Goal: Transaction & Acquisition: Book appointment/travel/reservation

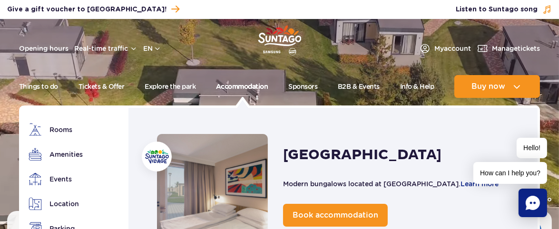
click at [227, 85] on link "Accommodation" at bounding box center [242, 86] width 52 height 23
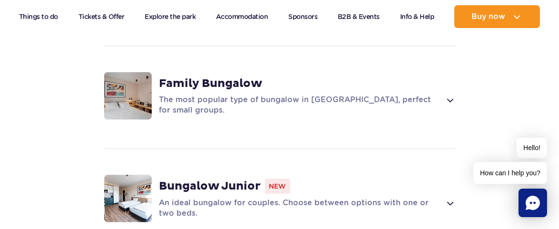
scroll to position [1047, 0]
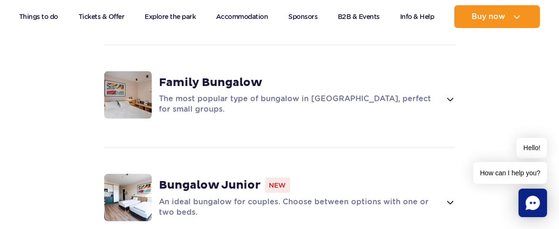
click at [447, 105] on span at bounding box center [449, 99] width 11 height 11
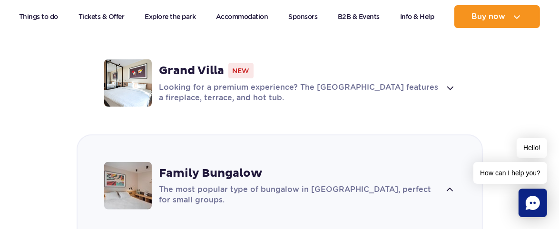
scroll to position [957, 0]
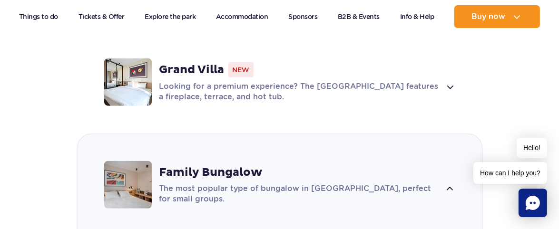
click at [443, 102] on div "Looking for a premium experience? The [GEOGRAPHIC_DATA] features a fireplace, t…" at bounding box center [307, 91] width 296 height 21
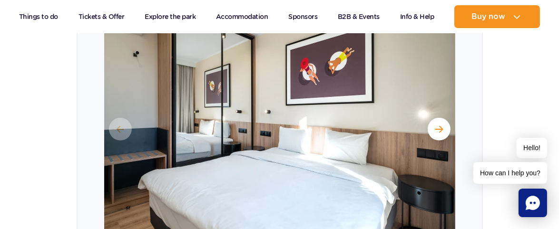
scroll to position [1125, 0]
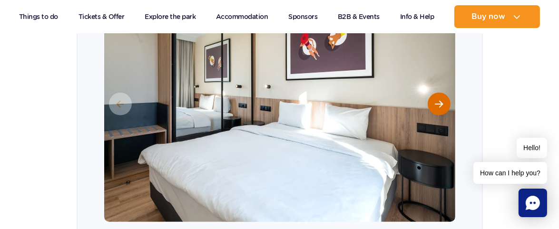
click at [434, 116] on button "Next slide" at bounding box center [439, 104] width 23 height 23
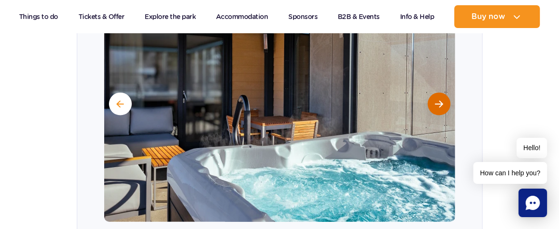
click at [434, 116] on button "Next slide" at bounding box center [439, 104] width 23 height 23
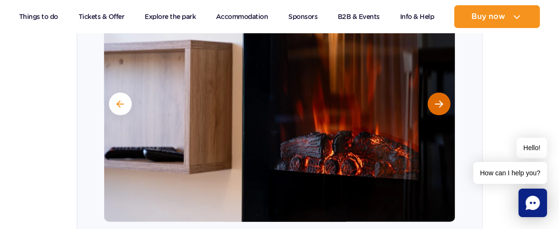
click at [434, 116] on button "Next slide" at bounding box center [439, 104] width 23 height 23
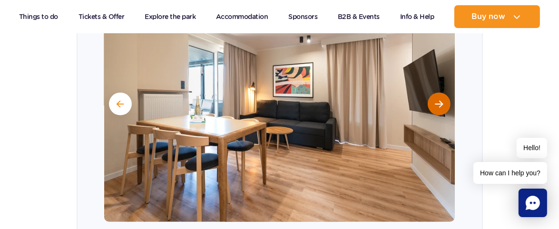
click at [434, 116] on button "Next slide" at bounding box center [439, 104] width 23 height 23
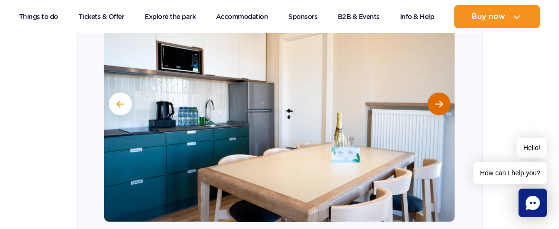
click at [434, 116] on button "Next slide" at bounding box center [439, 104] width 23 height 23
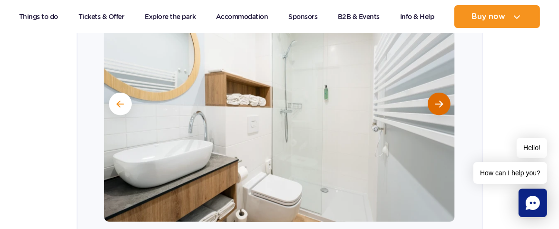
click at [434, 116] on button "Next slide" at bounding box center [439, 104] width 23 height 23
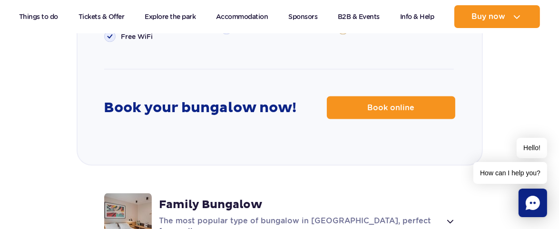
scroll to position [1499, 0]
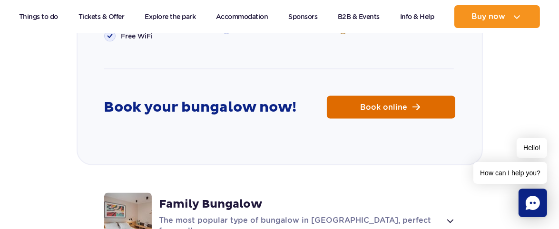
click at [344, 119] on link "Book online" at bounding box center [391, 107] width 128 height 23
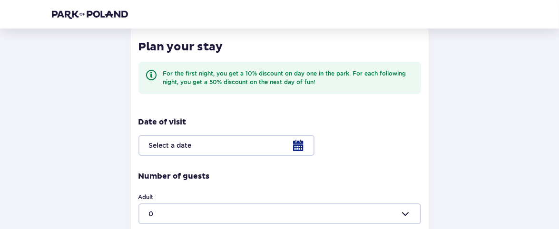
scroll to position [116, 0]
click at [301, 148] on div at bounding box center [279, 145] width 283 height 21
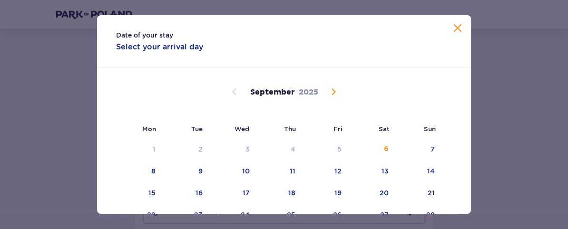
click at [330, 93] on span "Calendar" at bounding box center [333, 91] width 11 height 11
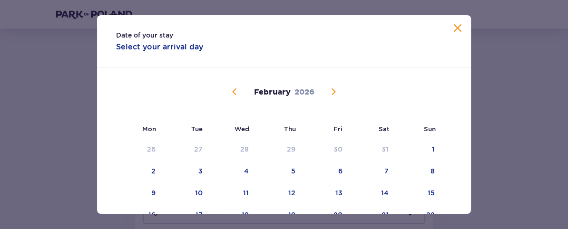
click at [330, 93] on span "Calendar" at bounding box center [333, 91] width 11 height 11
click at [287, 151] on div "2" at bounding box center [278, 149] width 47 height 21
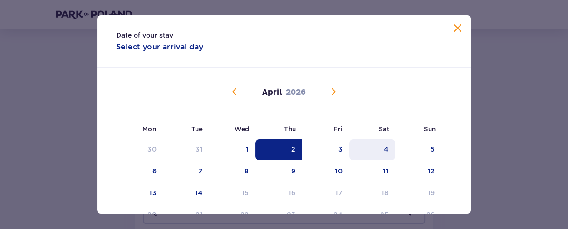
click at [390, 148] on div "4" at bounding box center [372, 149] width 46 height 21
type input "02.04.26 - 04.04.26"
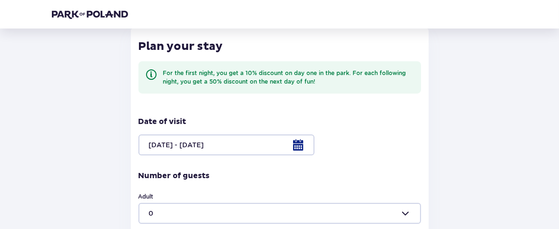
scroll to position [236, 0]
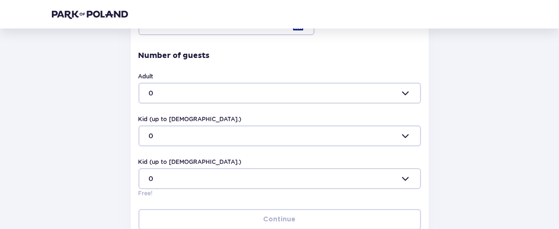
click at [405, 84] on div at bounding box center [279, 93] width 283 height 21
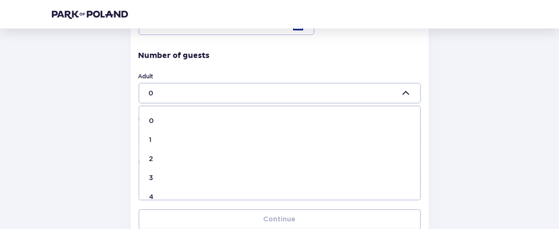
click at [162, 163] on span "2" at bounding box center [279, 158] width 281 height 19
type input "2"
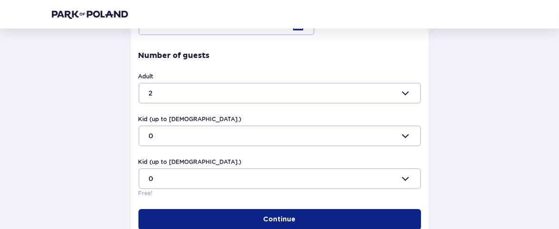
click at [196, 135] on div at bounding box center [279, 136] width 283 height 21
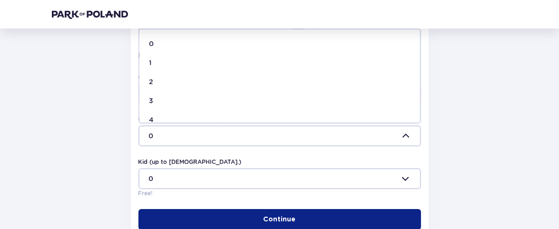
click at [168, 83] on div "2" at bounding box center [280, 82] width 262 height 10
type input "2"
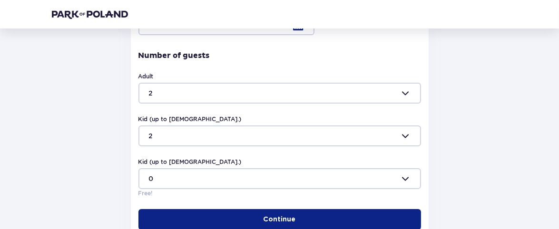
click at [264, 223] on p "Continue" at bounding box center [280, 220] width 32 height 10
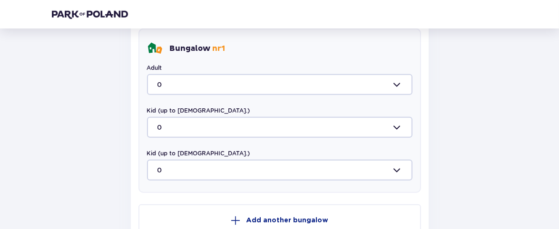
scroll to position [539, 0]
click at [341, 83] on div at bounding box center [279, 83] width 265 height 21
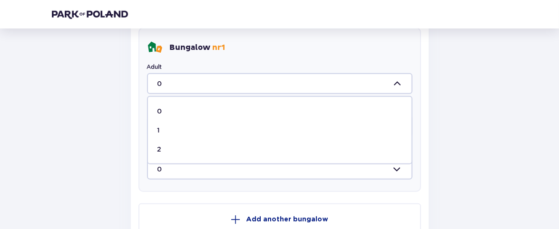
click at [341, 83] on div at bounding box center [279, 83] width 265 height 21
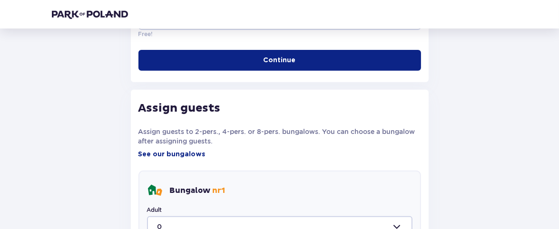
scroll to position [391, 0]
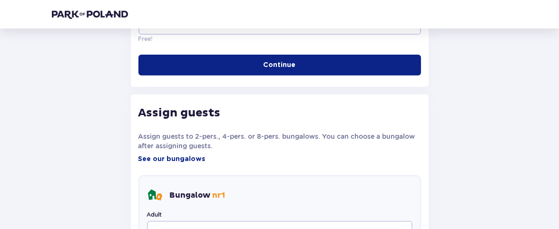
click at [303, 66] on button "Continue" at bounding box center [279, 65] width 283 height 21
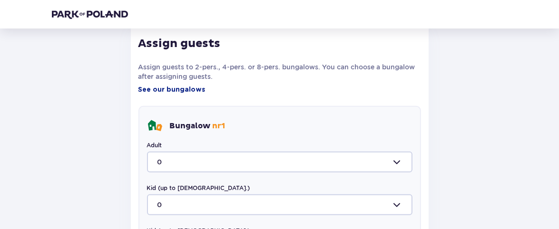
scroll to position [462, 0]
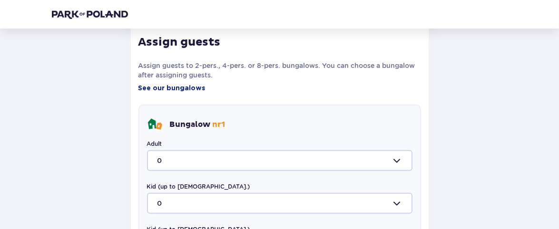
click at [290, 151] on div at bounding box center [279, 160] width 265 height 21
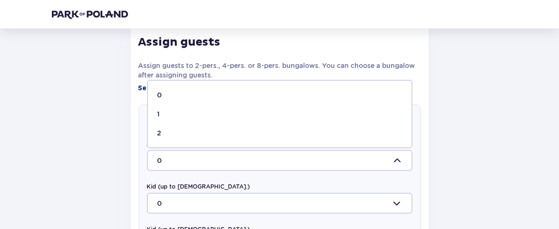
click at [279, 136] on div "2" at bounding box center [279, 133] width 245 height 10
type input "2"
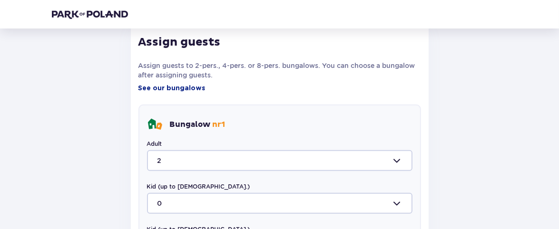
click at [241, 201] on div at bounding box center [279, 203] width 265 height 21
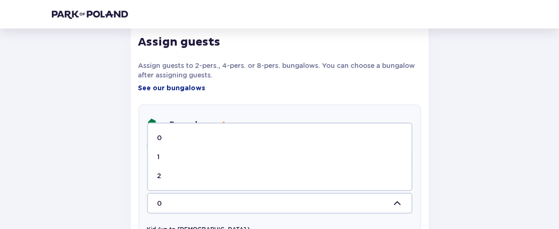
click at [238, 180] on div "2" at bounding box center [279, 176] width 245 height 10
type input "2"
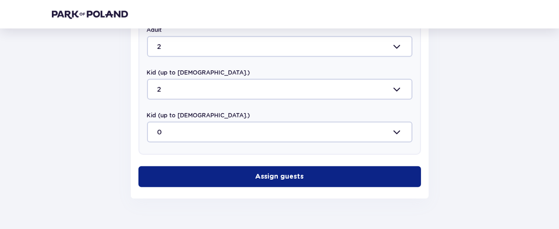
scroll to position [577, 0]
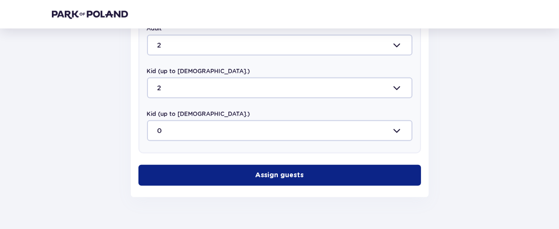
click at [283, 173] on p "Assign guests" at bounding box center [279, 176] width 49 height 10
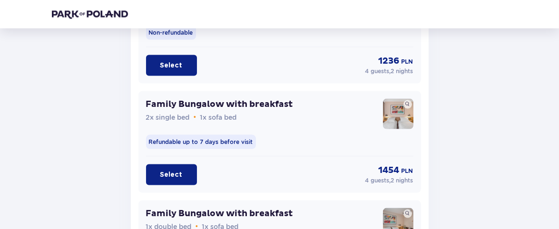
scroll to position [1389, 0]
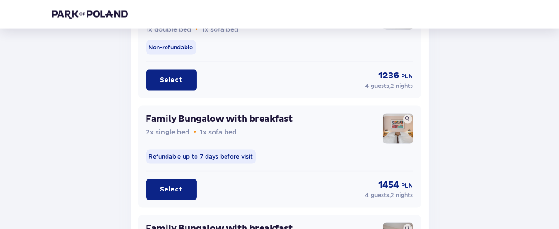
drag, startPoint x: 401, startPoint y: 119, endPoint x: 530, endPoint y: 198, distance: 151.2
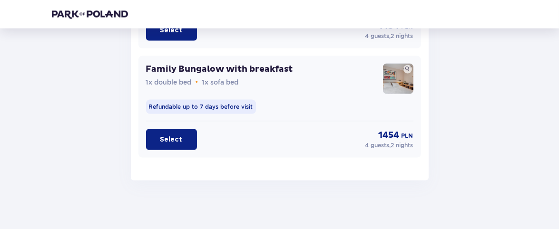
scroll to position [1555, 0]
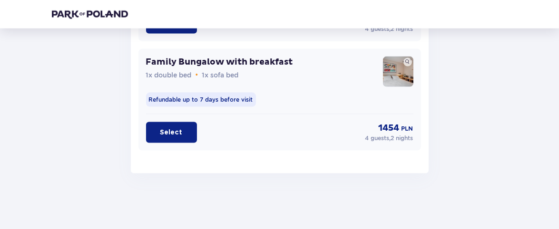
click at [400, 57] on img at bounding box center [398, 72] width 30 height 30
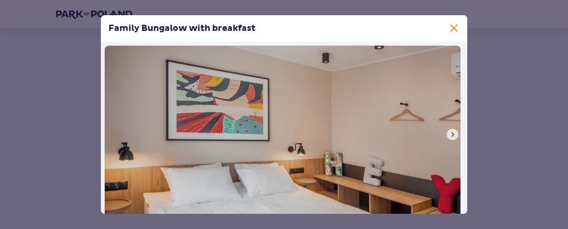
click at [449, 137] on span at bounding box center [453, 135] width 8 height 8
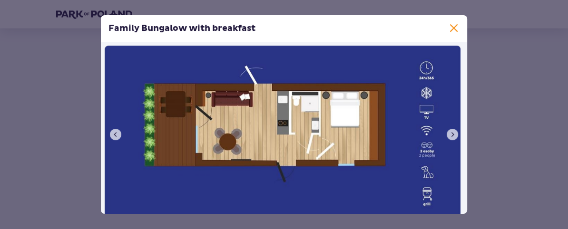
click at [449, 137] on span at bounding box center [453, 135] width 8 height 8
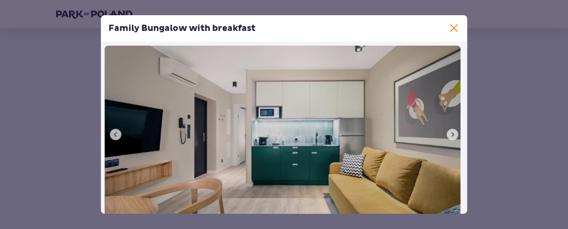
click at [449, 137] on span at bounding box center [453, 135] width 8 height 8
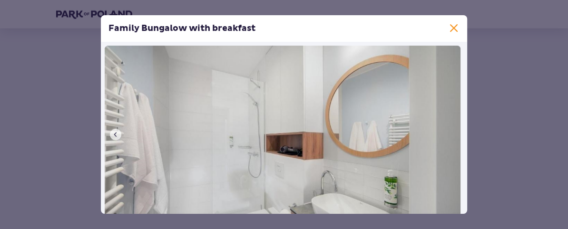
click at [448, 137] on img at bounding box center [283, 134] width 356 height 176
click at [118, 136] on span at bounding box center [116, 135] width 8 height 8
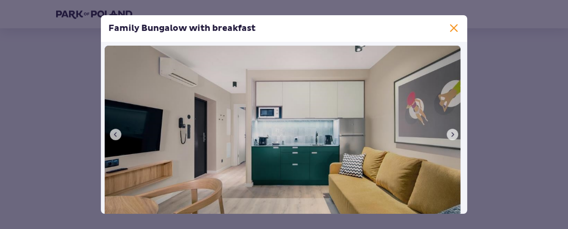
click at [118, 136] on span at bounding box center [116, 135] width 8 height 8
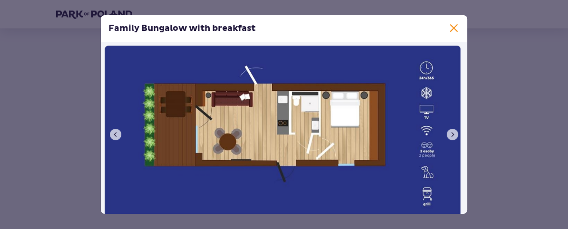
click at [452, 30] on span at bounding box center [453, 28] width 11 height 11
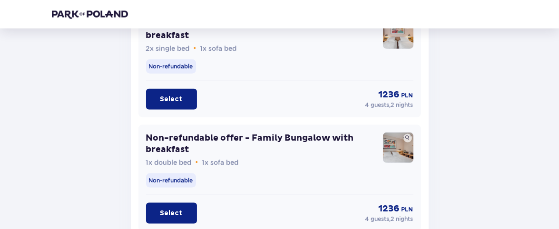
scroll to position [1256, 0]
